Goal: Information Seeking & Learning: Learn about a topic

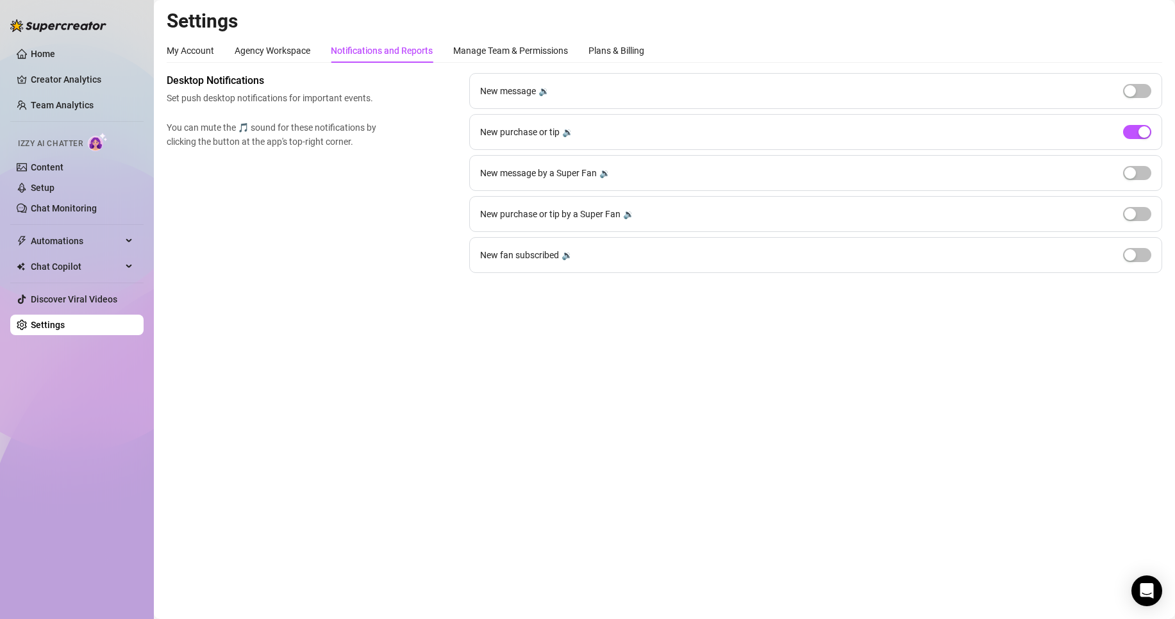
click at [78, 110] on link "Team Analytics" at bounding box center [62, 105] width 63 height 10
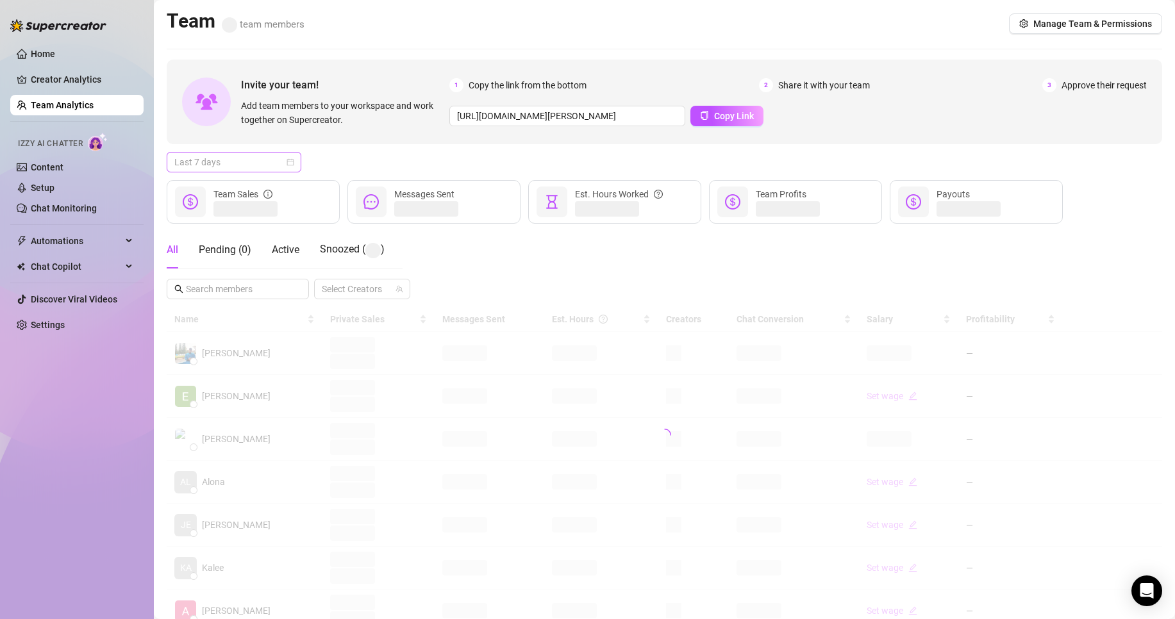
click at [275, 161] on span "Last 7 days" at bounding box center [233, 162] width 119 height 19
click at [267, 274] on div "Custom date" at bounding box center [234, 270] width 114 height 14
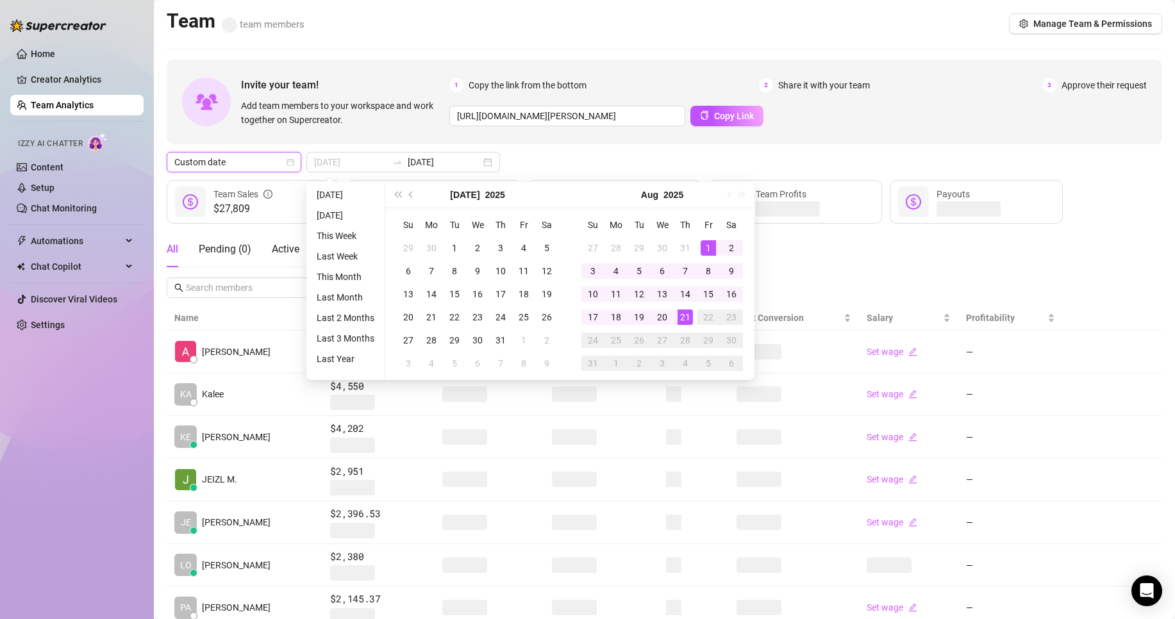
type input "[DATE]"
click at [706, 242] on div "1" at bounding box center [707, 247] width 15 height 15
type input "[DATE]"
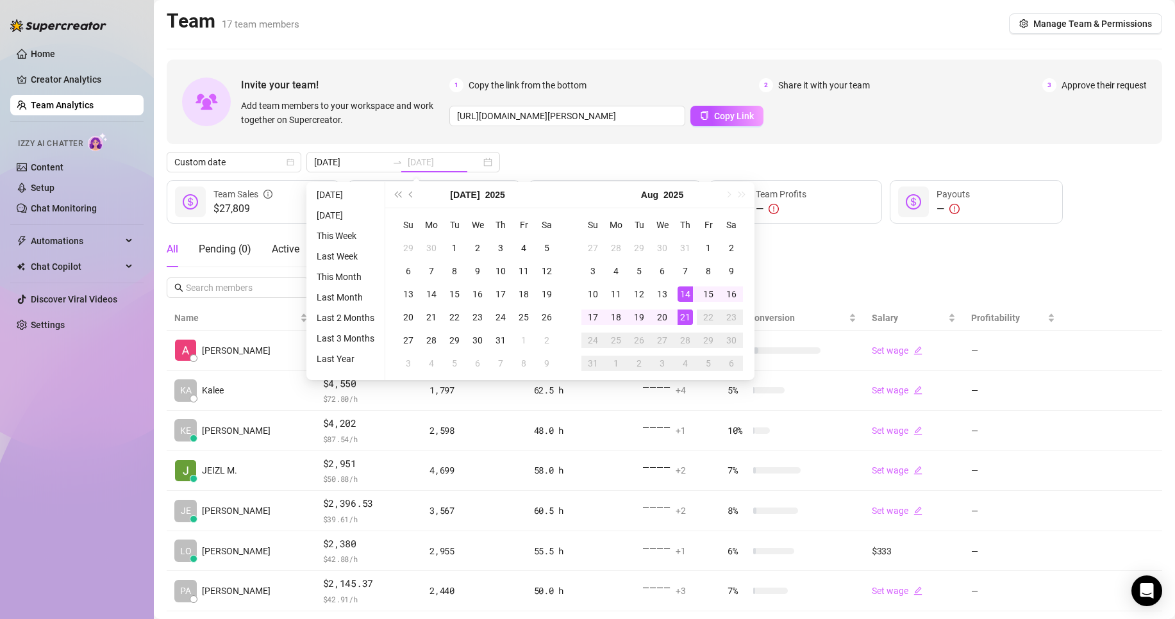
click at [682, 315] on div "21" at bounding box center [684, 317] width 15 height 15
type input "[DATE]"
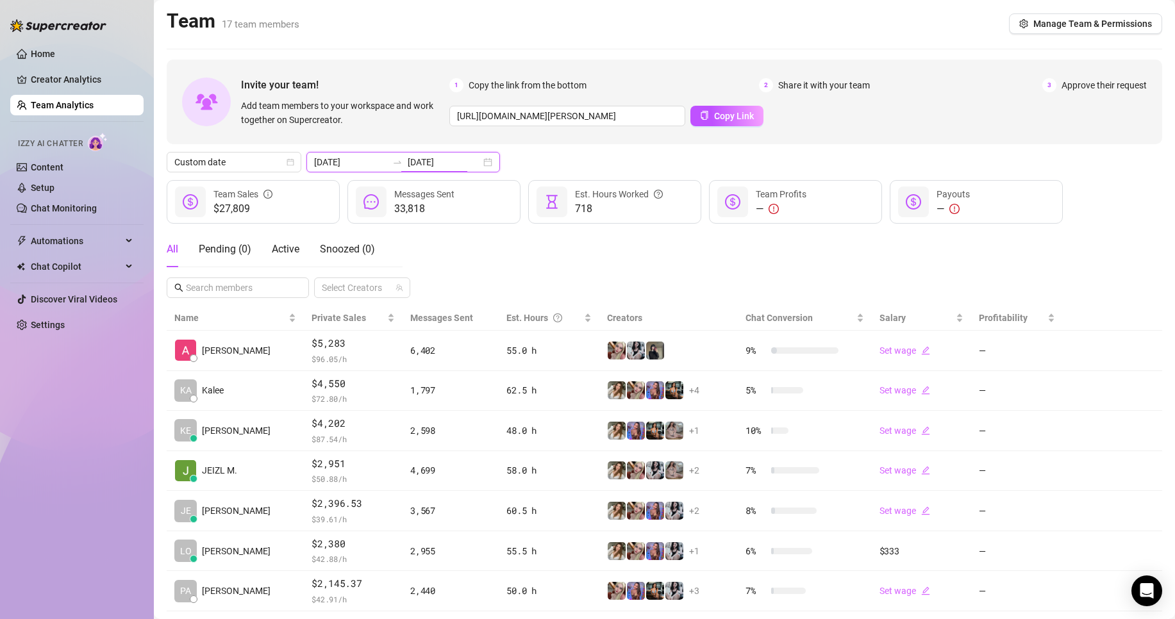
click at [425, 165] on input "[DATE]" at bounding box center [444, 162] width 73 height 14
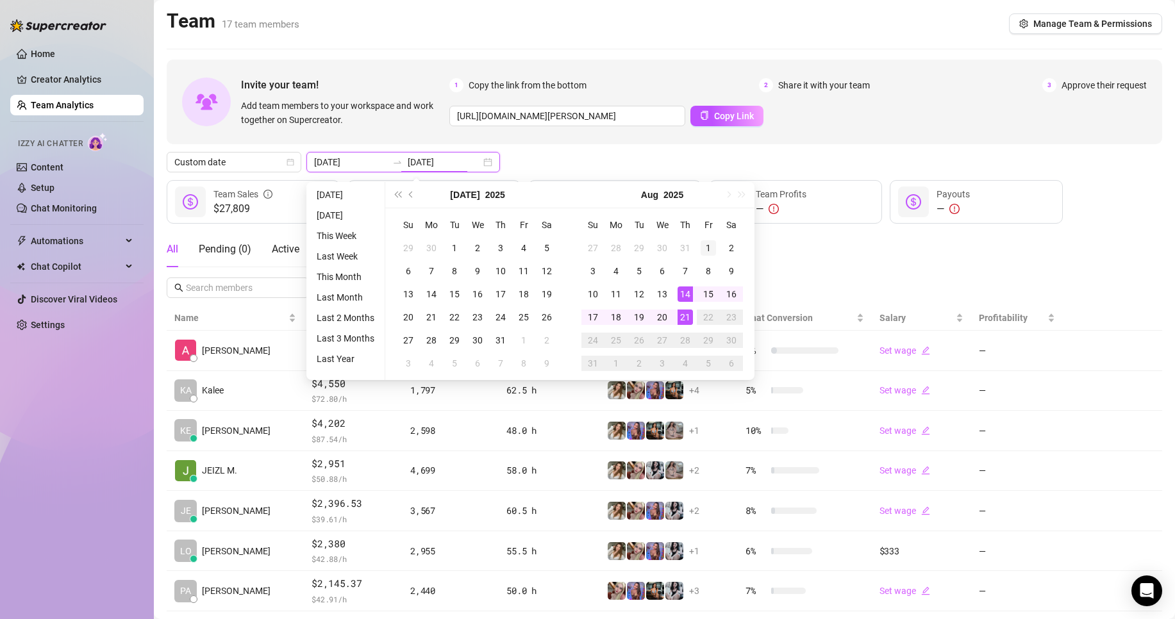
type input "[DATE]"
click at [708, 238] on td "1" at bounding box center [708, 247] width 23 height 23
click at [686, 313] on div "21" at bounding box center [684, 317] width 15 height 15
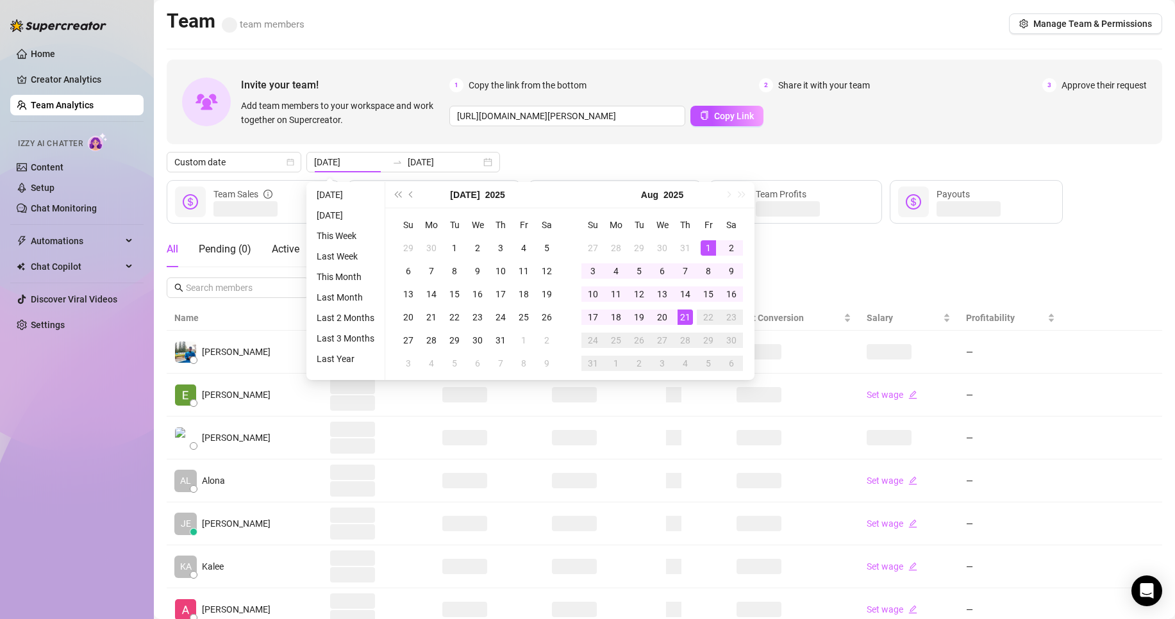
type input "[DATE]"
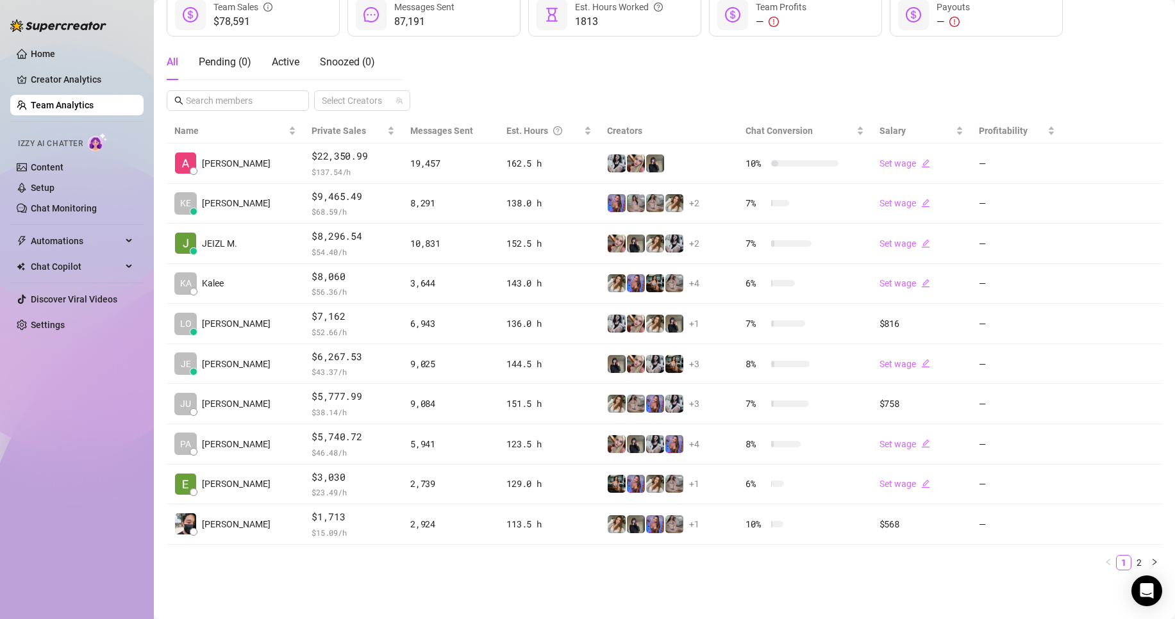
scroll to position [187, 0]
